Goal: Task Accomplishment & Management: Manage account settings

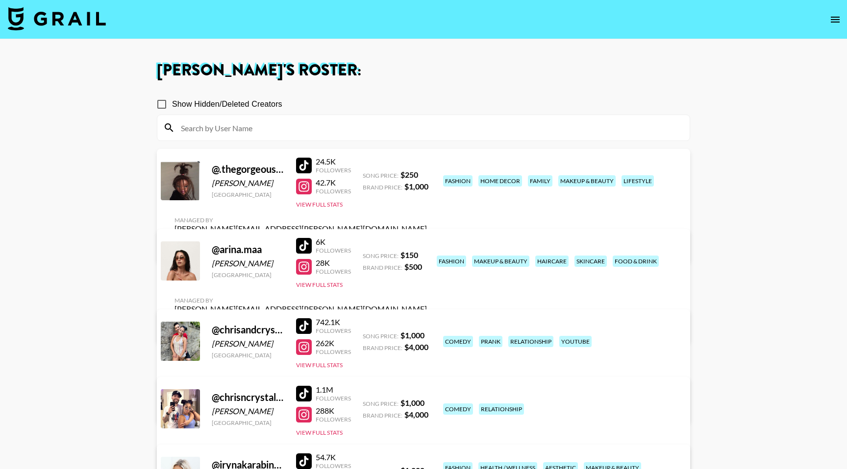
click at [427, 322] on link "View/Edit Details" at bounding box center [300, 327] width 252 height 10
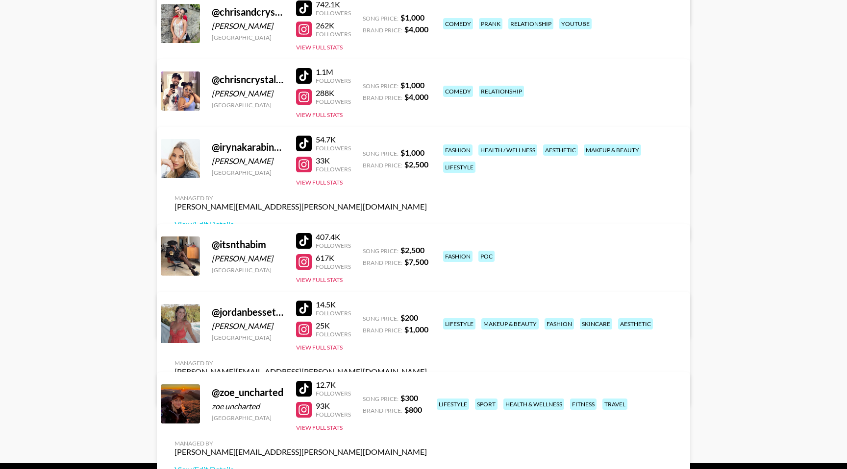
scroll to position [319, 0]
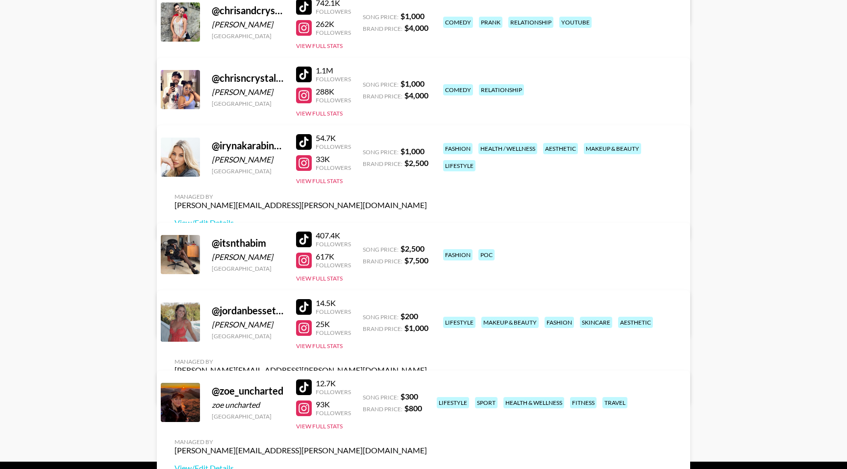
click at [427, 383] on link "View/Edit Details" at bounding box center [300, 388] width 252 height 10
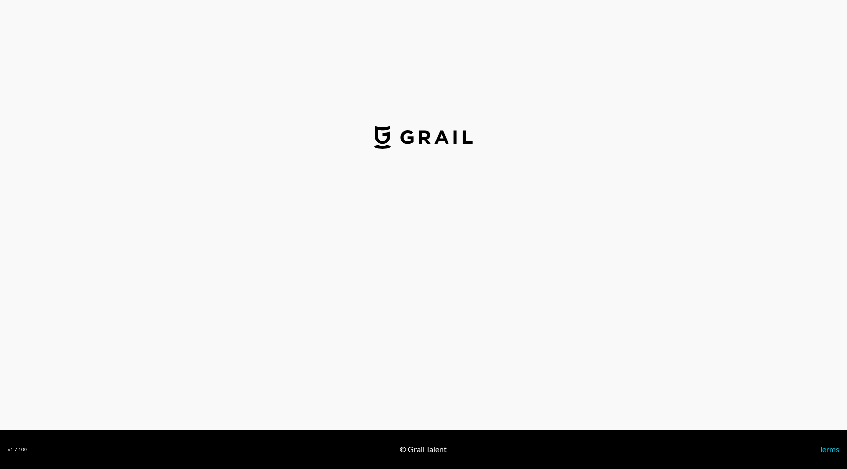
select select "USD"
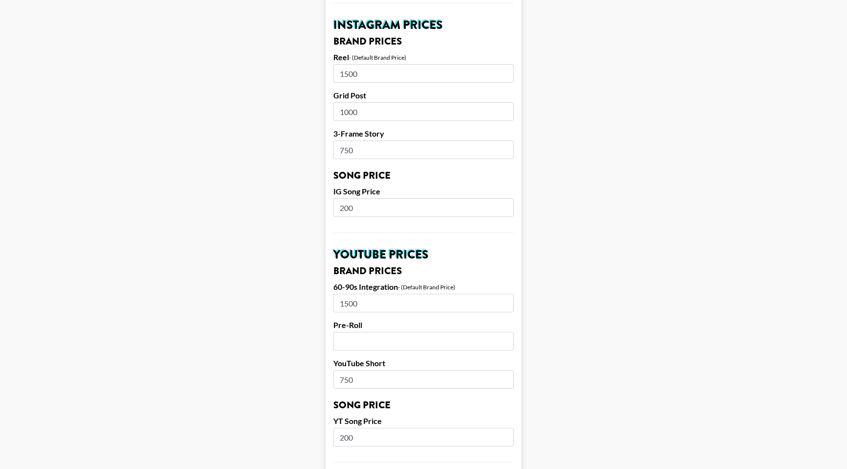
scroll to position [494, 0]
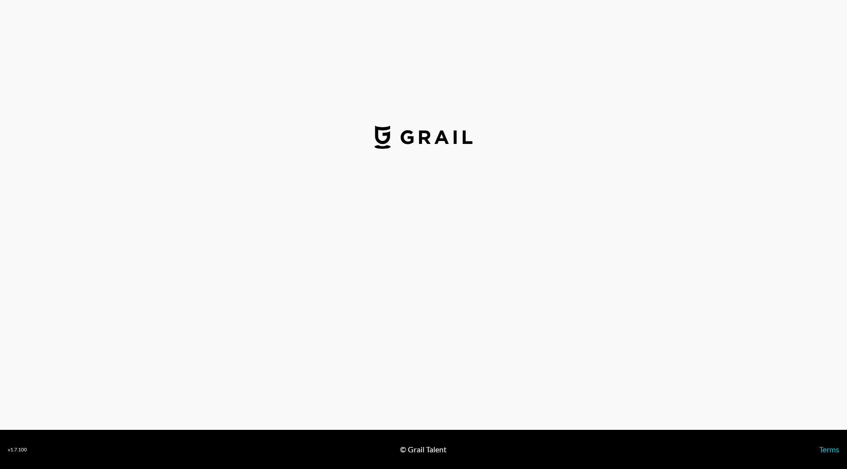
select select "USD"
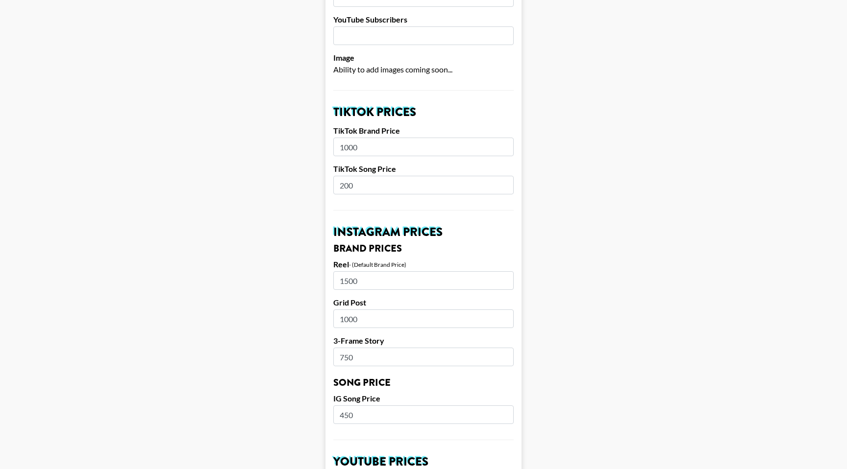
scroll to position [276, 0]
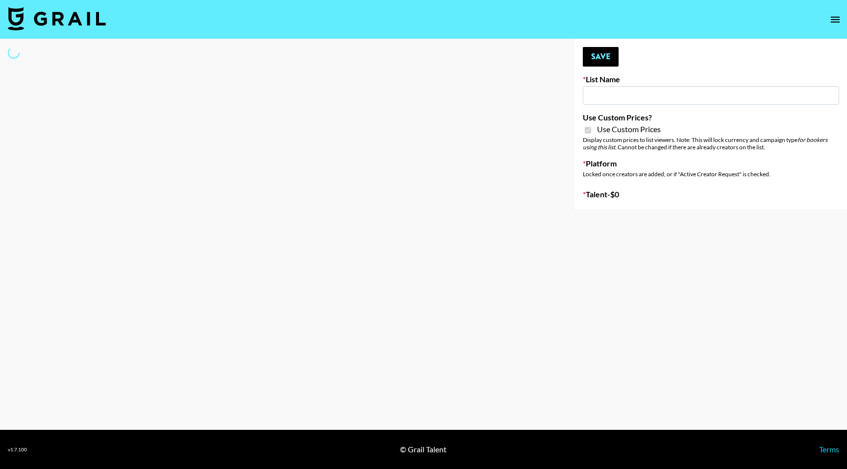
type input "Yoose (18th Sept)"
checkbox input "true"
select select "Brand"
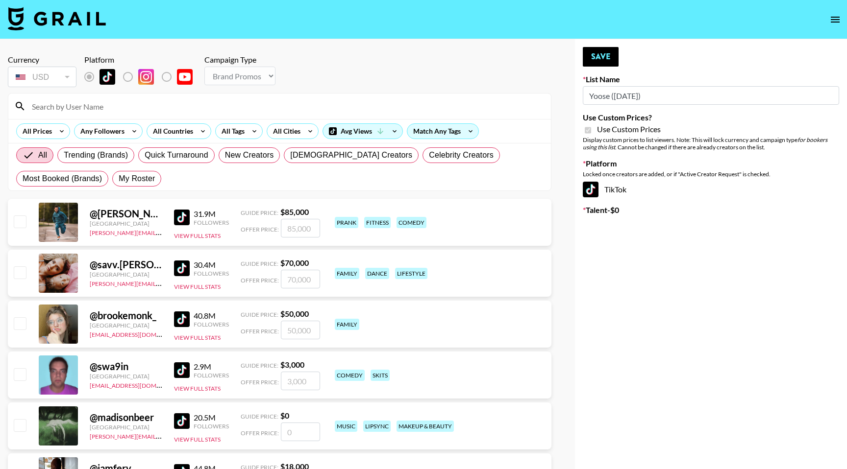
click at [128, 110] on input at bounding box center [285, 106] width 519 height 16
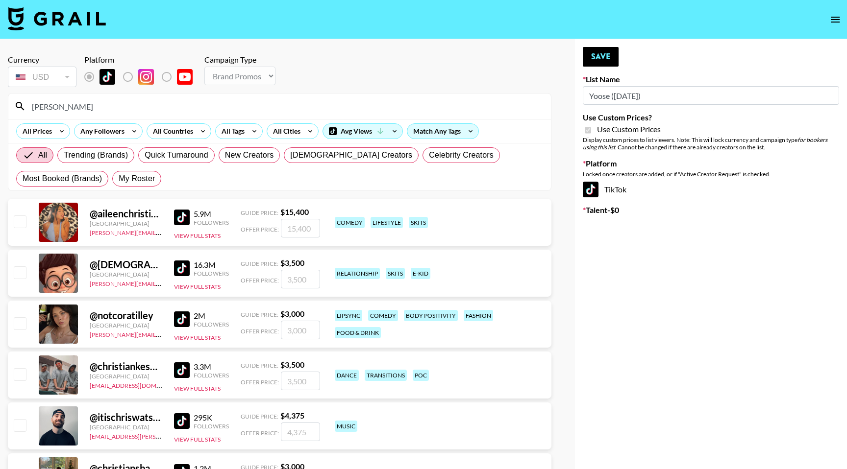
type input "chris"
